Goal: Task Accomplishment & Management: Complete application form

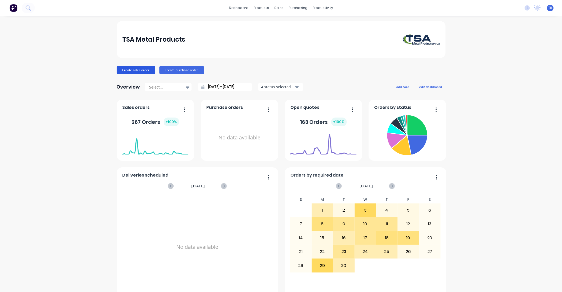
click at [130, 67] on button "Create sales order" at bounding box center [136, 70] width 38 height 8
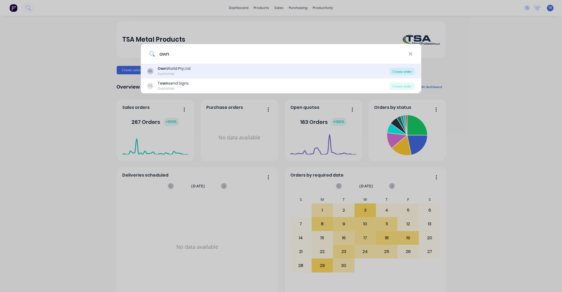
type input "own"
click at [396, 71] on div "Create order" at bounding box center [402, 71] width 26 height 7
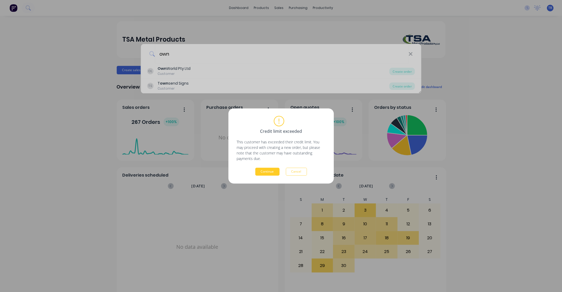
click at [267, 172] on button "Continue" at bounding box center [267, 172] width 24 height 8
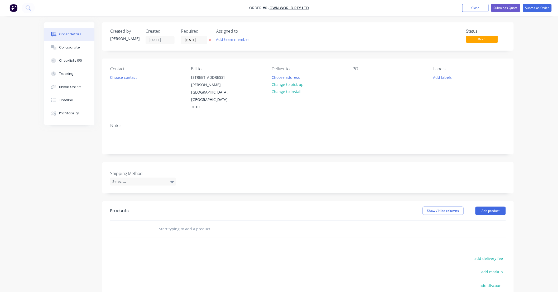
click at [194, 224] on input "text" at bounding box center [211, 229] width 105 height 11
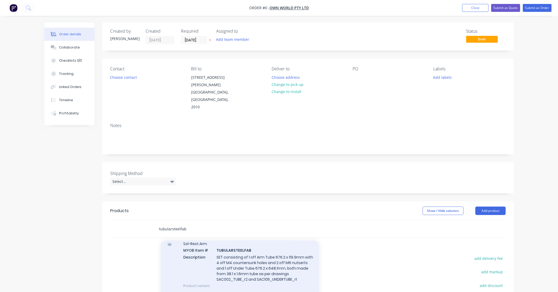
scroll to position [57, 0]
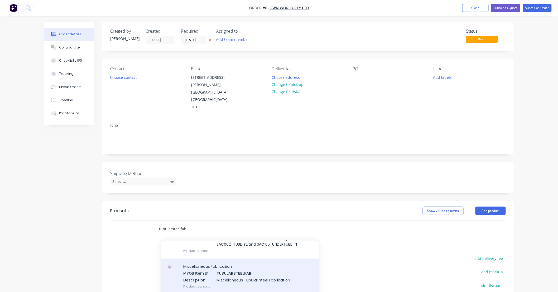
type input "tubularsteelfab"
click at [267, 264] on div "Miscellaneous Fabrication MYOB Item # TUBULARSTEELFAB Description Miscellaneous…" at bounding box center [240, 277] width 158 height 36
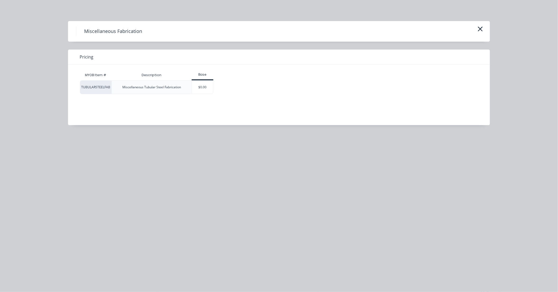
click at [202, 85] on div "$0.00" at bounding box center [202, 87] width 21 height 13
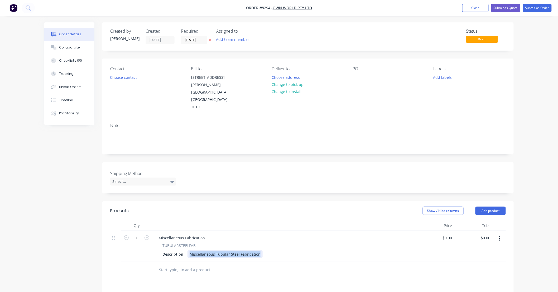
drag, startPoint x: 257, startPoint y: 240, endPoint x: 151, endPoint y: 243, distance: 106.5
click at [151, 243] on div "1 Miscellaneous Fabrication TUBULARSTEELFAB Description Miscellaneous Tubular S…" at bounding box center [307, 246] width 395 height 31
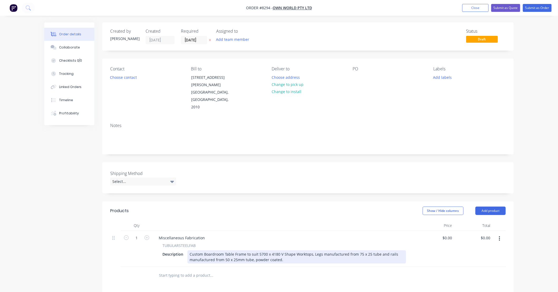
click at [204, 250] on div "Custom Boardroom Table Frame to suit 5700 x 4180 V Shape Worktops, Legs manufac…" at bounding box center [296, 256] width 218 height 13
click at [244, 250] on div "Custom Boardroom Table Frame to suit 5700 x 4180 V Shape Worktops, Legs manufac…" at bounding box center [296, 256] width 218 height 13
click at [260, 250] on div "Custom Boardroom Table Frame (knock Down) to suit 5700 x 4180 V Shape Worktops,…" at bounding box center [296, 256] width 218 height 13
click at [304, 250] on div "Custom Boardroom Table Frame (knock down) to suit 5700 x 4180 V Shape Worktops,…" at bounding box center [296, 256] width 218 height 13
click at [335, 250] on div "Custom Boardroom Table Frame (knock down) to suit 5700 x 4180 V Shape Worktops,…" at bounding box center [296, 256] width 218 height 13
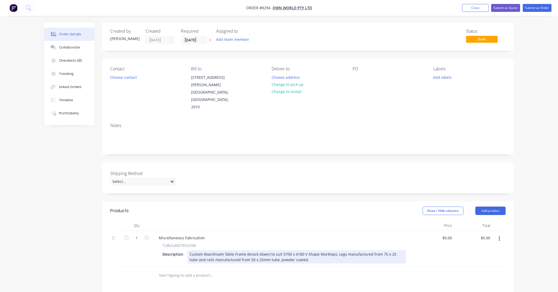
click at [302, 250] on div "Custom Boardroom Table Frame (knock down) to suit 5700 x 4180 V Shape Worktops,…" at bounding box center [296, 256] width 218 height 13
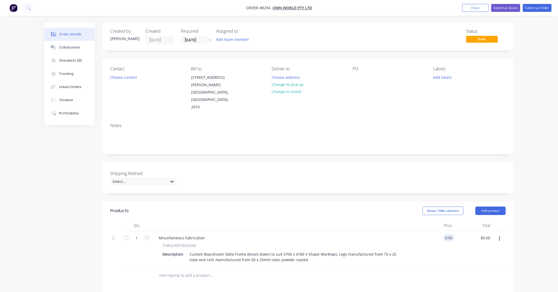
type input "$6,100.00"
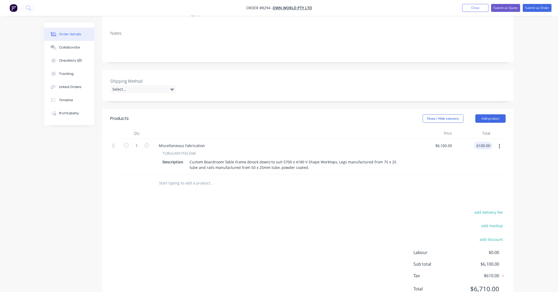
scroll to position [100, 0]
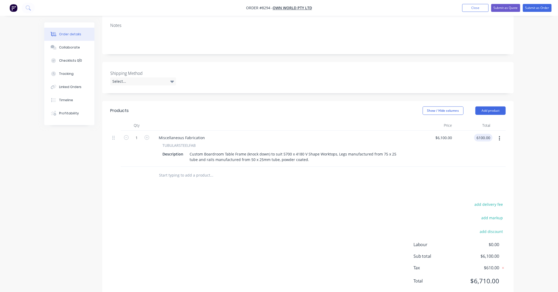
type input "$6,100.00"
click at [230, 170] on input "text" at bounding box center [211, 175] width 105 height 11
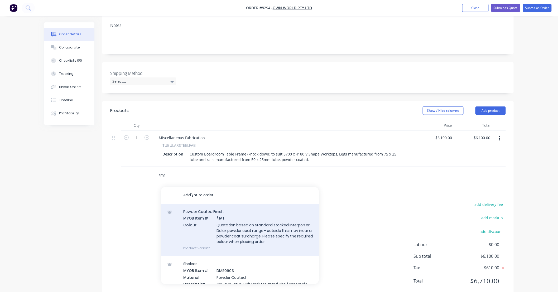
type input "\m1"
click at [284, 213] on div "Powder Coated Finish MYOB Item # \M1 Colour Quotation based on standard stocked…" at bounding box center [240, 230] width 158 height 52
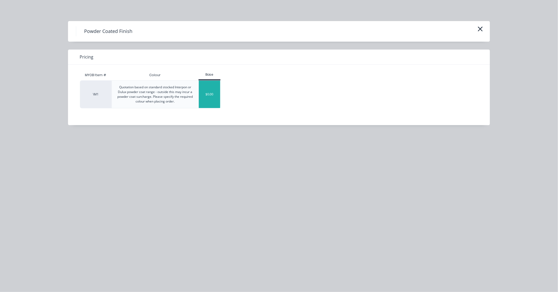
click at [212, 95] on div "$0.00" at bounding box center [209, 94] width 21 height 27
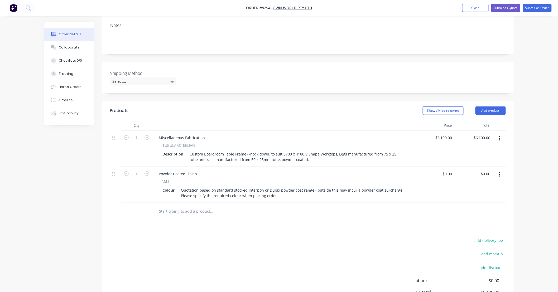
click at [210, 206] on input "text" at bounding box center [211, 211] width 105 height 11
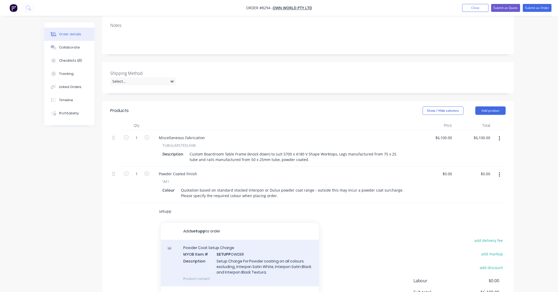
type input "setupp"
click at [270, 249] on div "Powder Coat Setup Charge MYOB Item # SETUPP OWDER Description Setup Charge For …" at bounding box center [240, 263] width 158 height 47
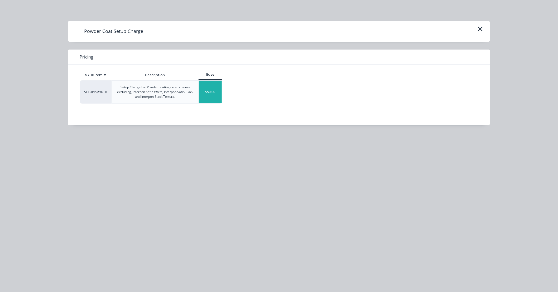
click at [212, 91] on div "$50.00" at bounding box center [210, 92] width 23 height 23
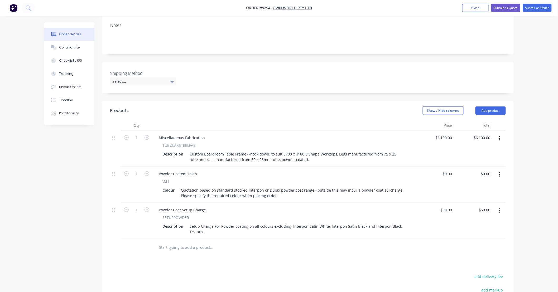
click at [226, 242] on input "text" at bounding box center [211, 247] width 105 height 11
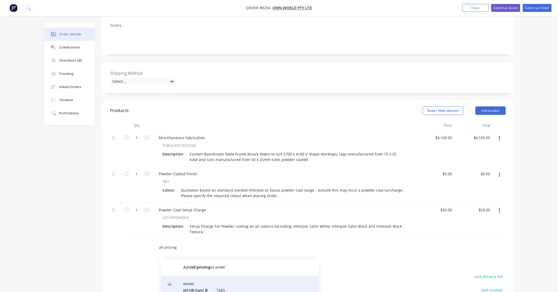
type input "all pricing"
click at [262, 279] on div "Notes MYOB Item # \MO Description All Pricing is ex factory. Product variant" at bounding box center [240, 294] width 158 height 36
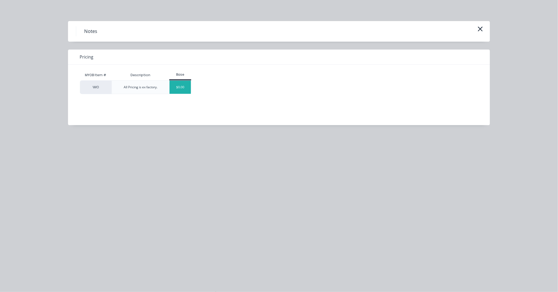
click at [186, 88] on div "$0.00" at bounding box center [179, 87] width 21 height 13
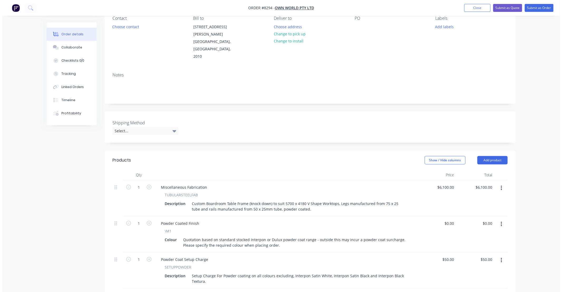
scroll to position [0, 0]
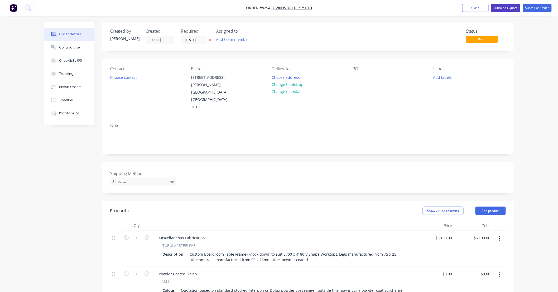
click at [509, 8] on button "Submit as Quote" at bounding box center [505, 8] width 29 height 8
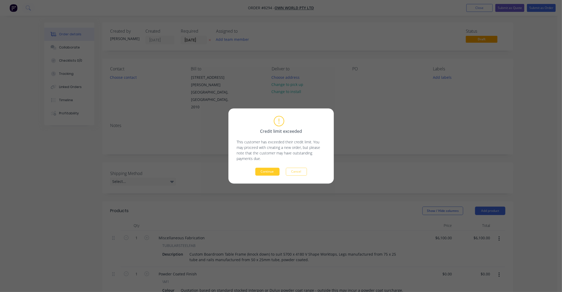
click at [273, 170] on button "Continue" at bounding box center [267, 172] width 24 height 8
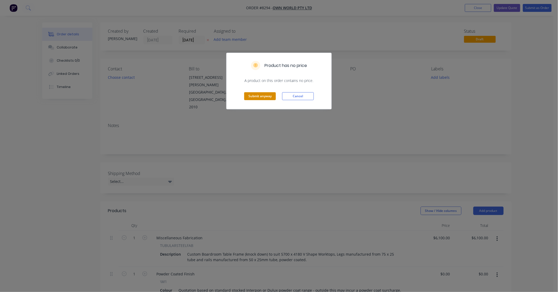
click at [260, 95] on button "Submit anyway" at bounding box center [260, 96] width 32 height 8
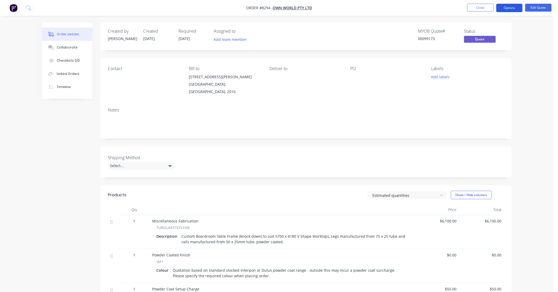
click at [507, 9] on button "Options" at bounding box center [509, 8] width 26 height 8
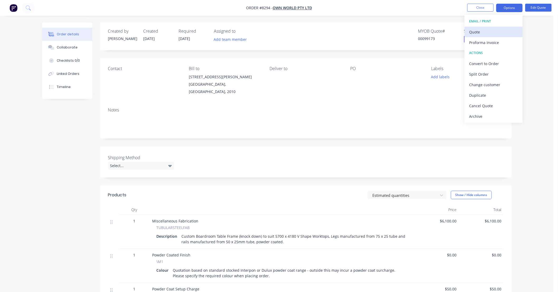
click at [489, 32] on div "Quote" at bounding box center [493, 32] width 48 height 8
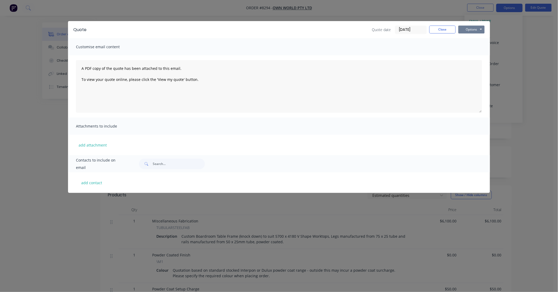
click at [472, 32] on button "Options" at bounding box center [471, 30] width 26 height 8
click at [477, 37] on button "Preview" at bounding box center [475, 39] width 34 height 9
drag, startPoint x: 430, startPoint y: 29, endPoint x: 444, endPoint y: 23, distance: 15.7
click at [430, 29] on button "Close" at bounding box center [442, 30] width 26 height 8
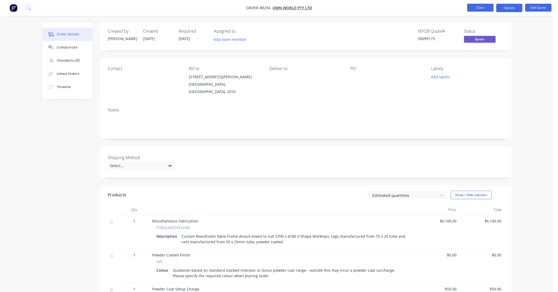
click at [472, 6] on button "Close" at bounding box center [480, 8] width 26 height 8
